Goal: Complete application form

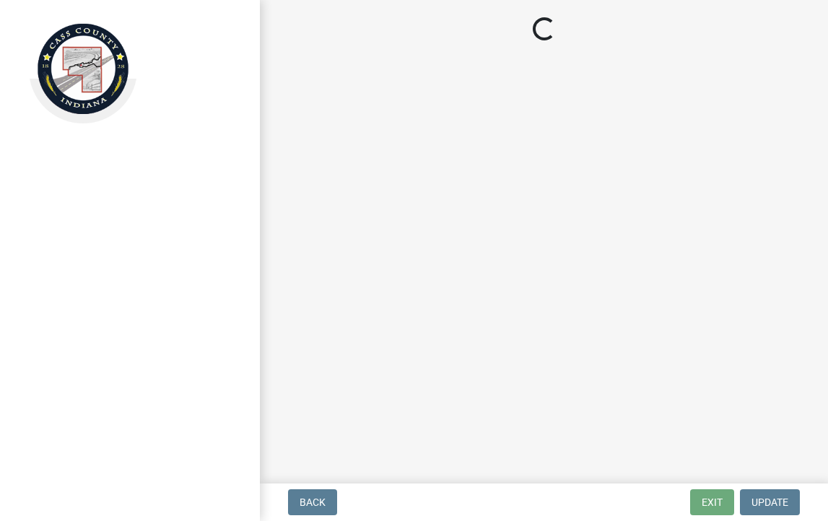
select select "IN"
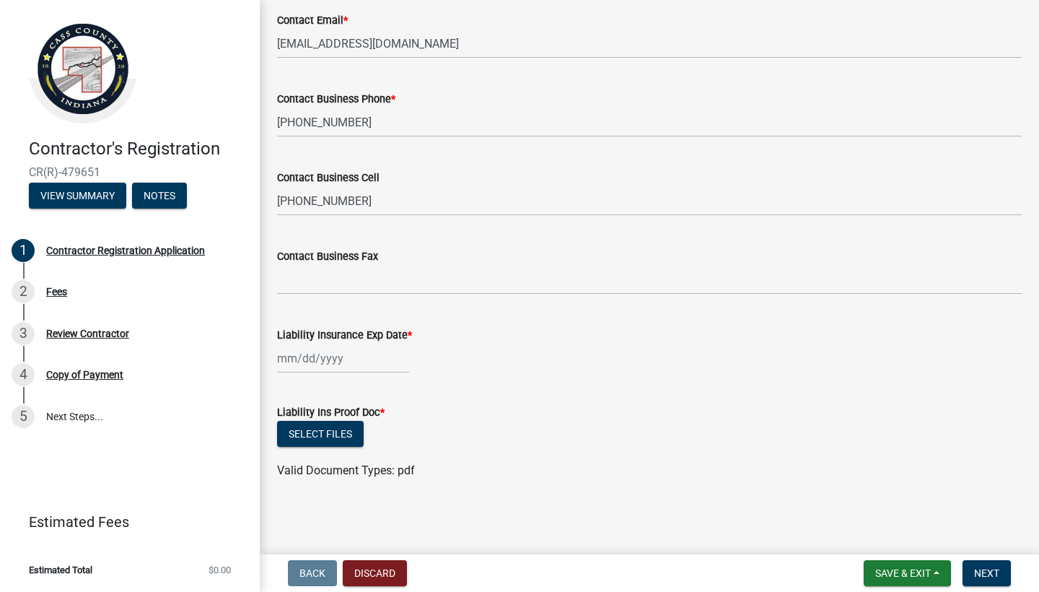
click at [82, 63] on img at bounding box center [83, 69] width 108 height 108
click at [82, 81] on img at bounding box center [83, 69] width 108 height 108
click at [84, 48] on img at bounding box center [83, 69] width 108 height 108
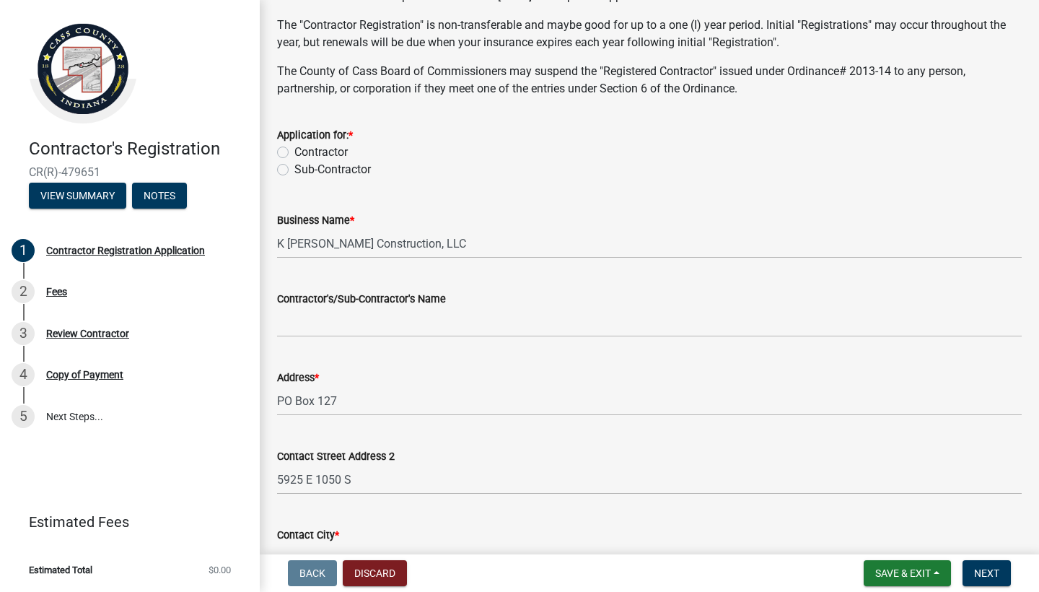
scroll to position [357, 0]
click at [295, 160] on label "Contractor" at bounding box center [321, 151] width 53 height 17
click at [295, 152] on input "Contractor" at bounding box center [299, 147] width 9 height 9
radio input "true"
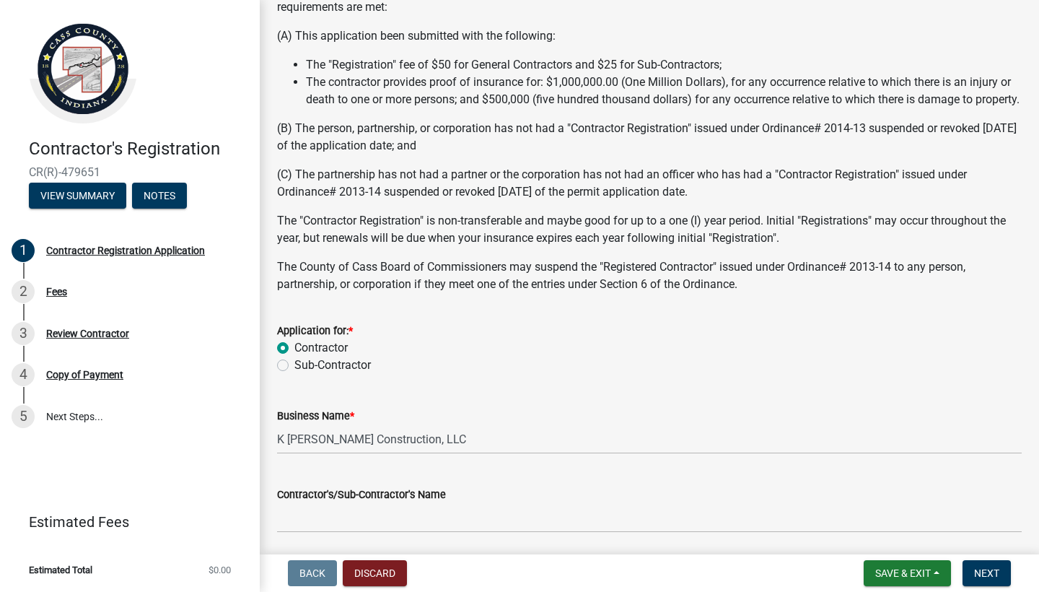
scroll to position [167, 0]
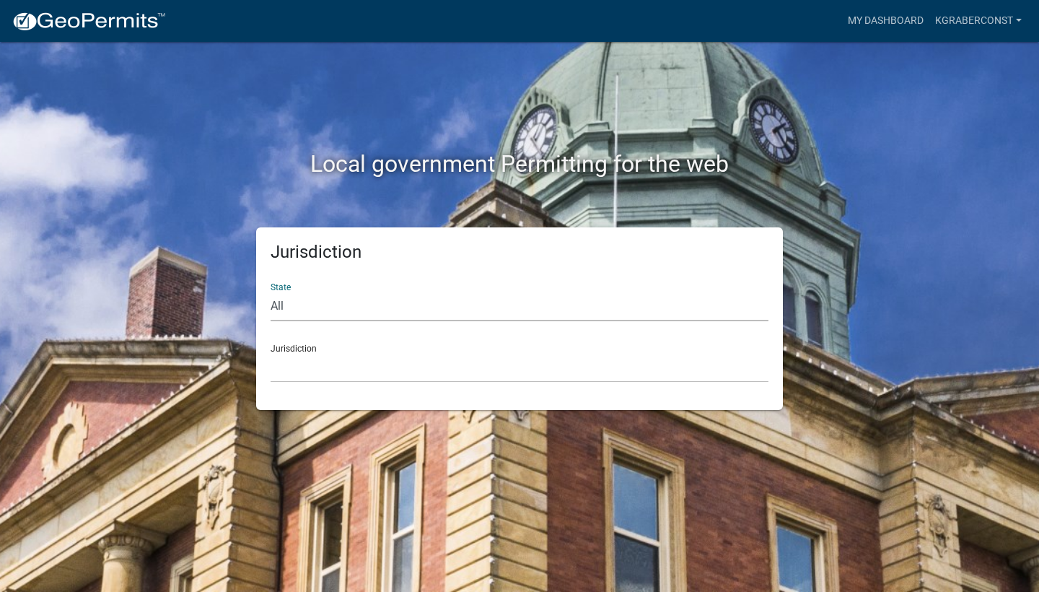
select select "Indiana"
